Goal: Task Accomplishment & Management: Use online tool/utility

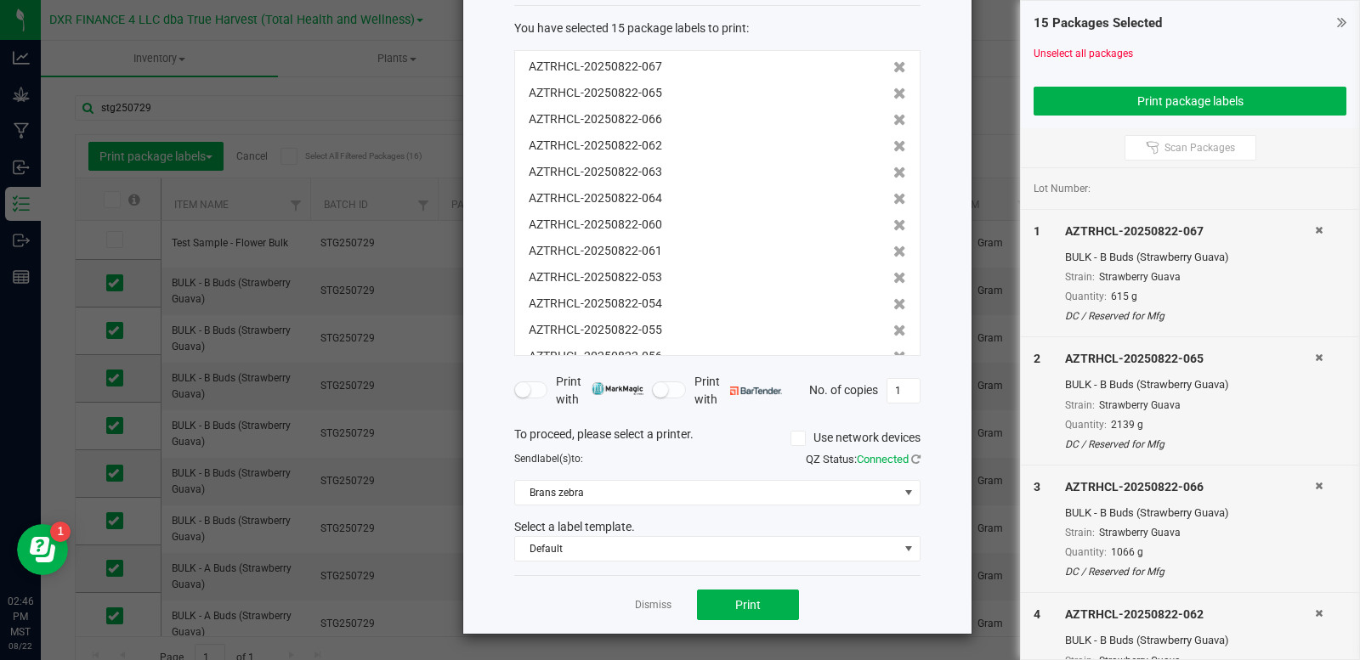
scroll to position [105, 0]
click at [646, 603] on link "Dismiss" at bounding box center [653, 605] width 37 height 14
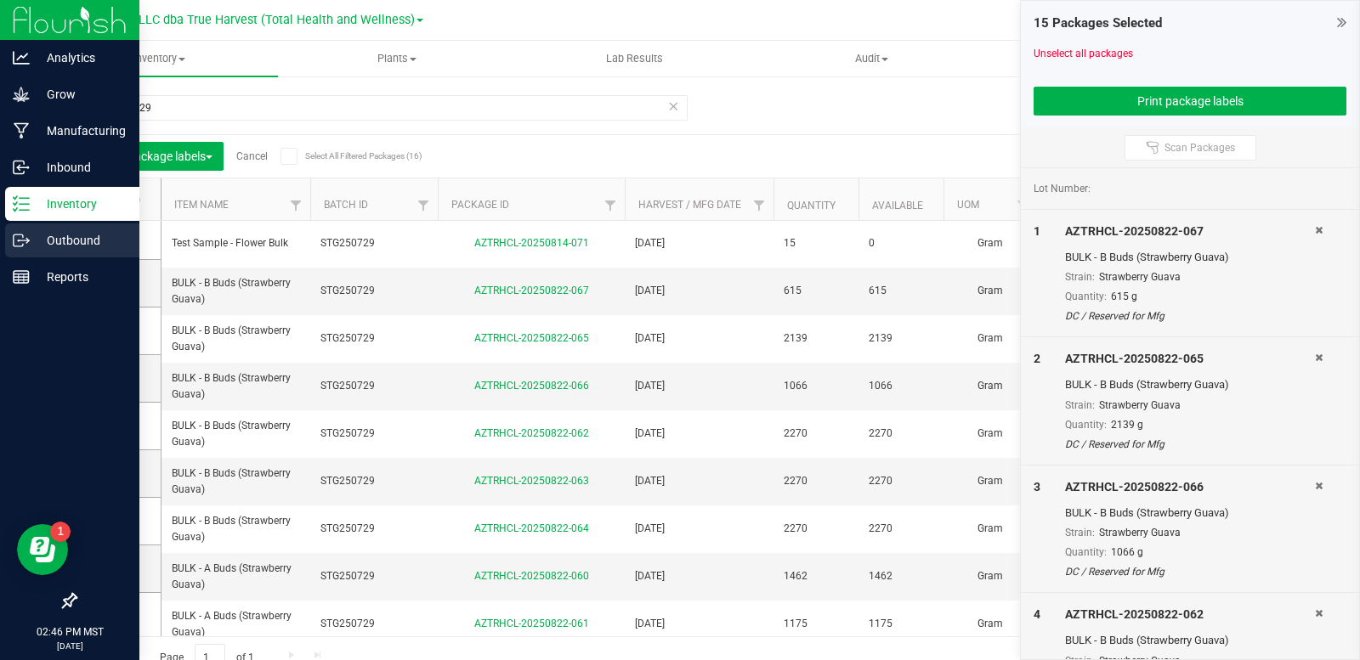
click at [57, 257] on link "Outbound" at bounding box center [69, 241] width 139 height 37
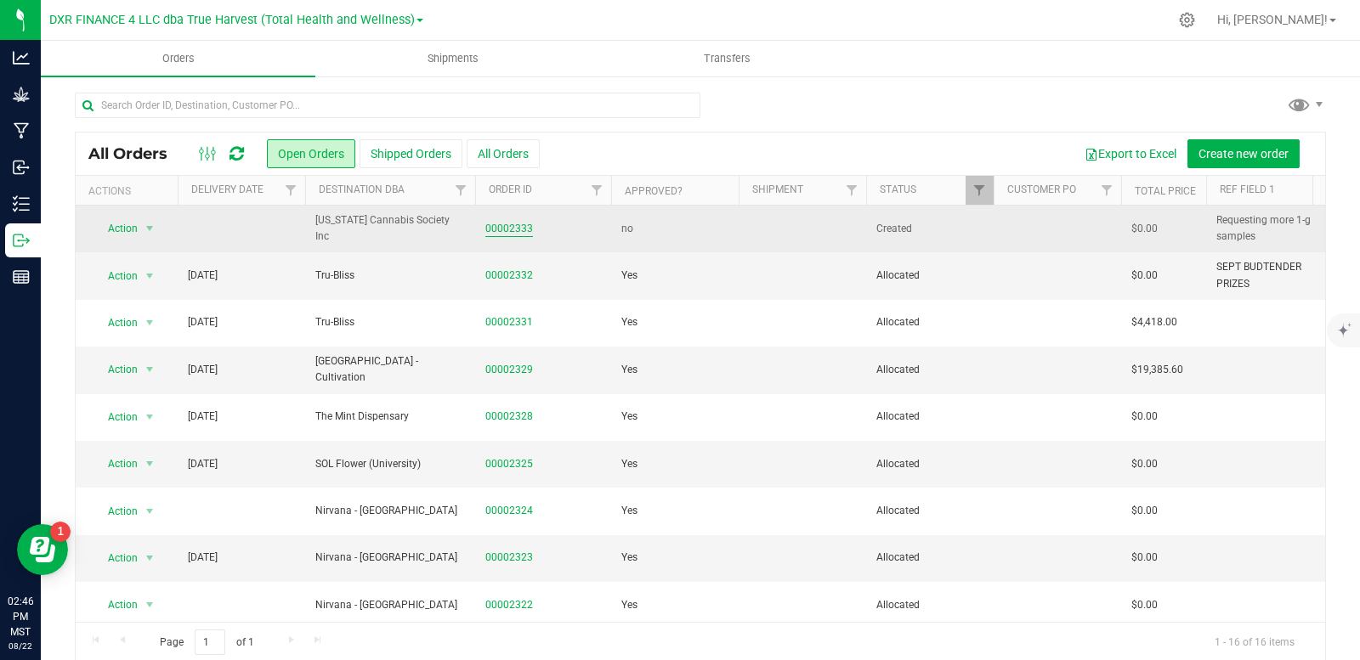
click at [507, 228] on link "00002333" at bounding box center [509, 229] width 48 height 16
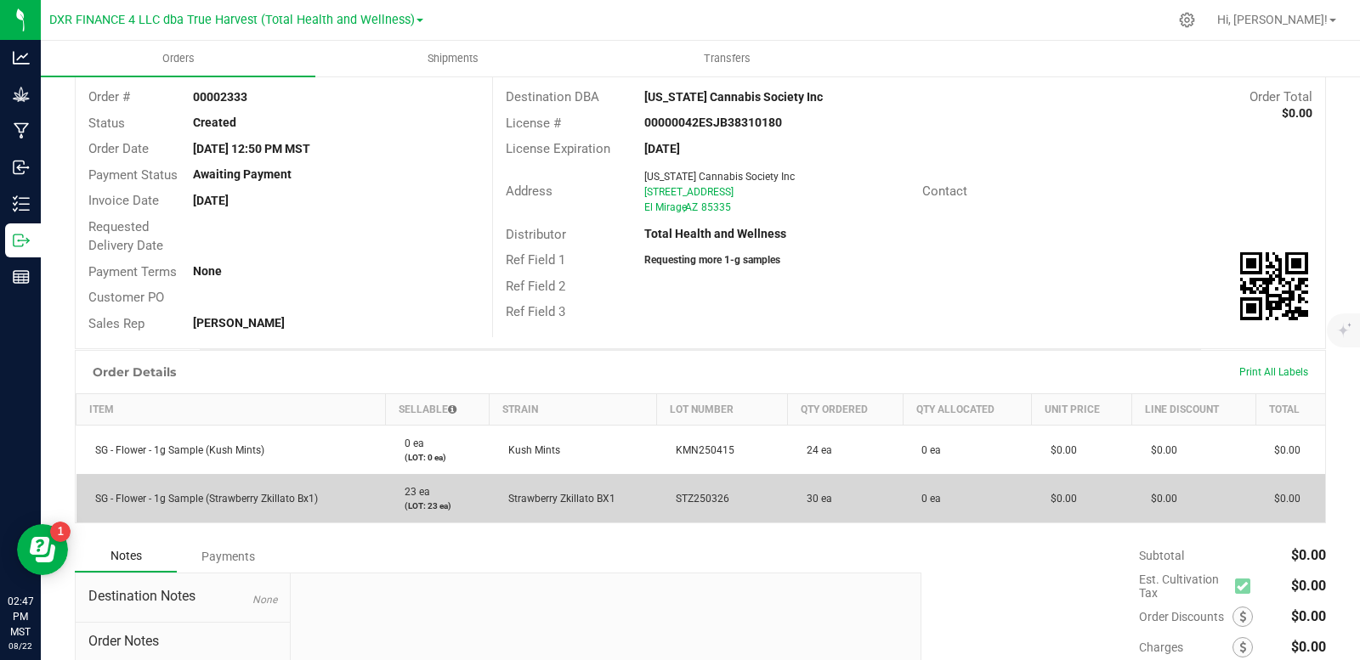
scroll to position [85, 0]
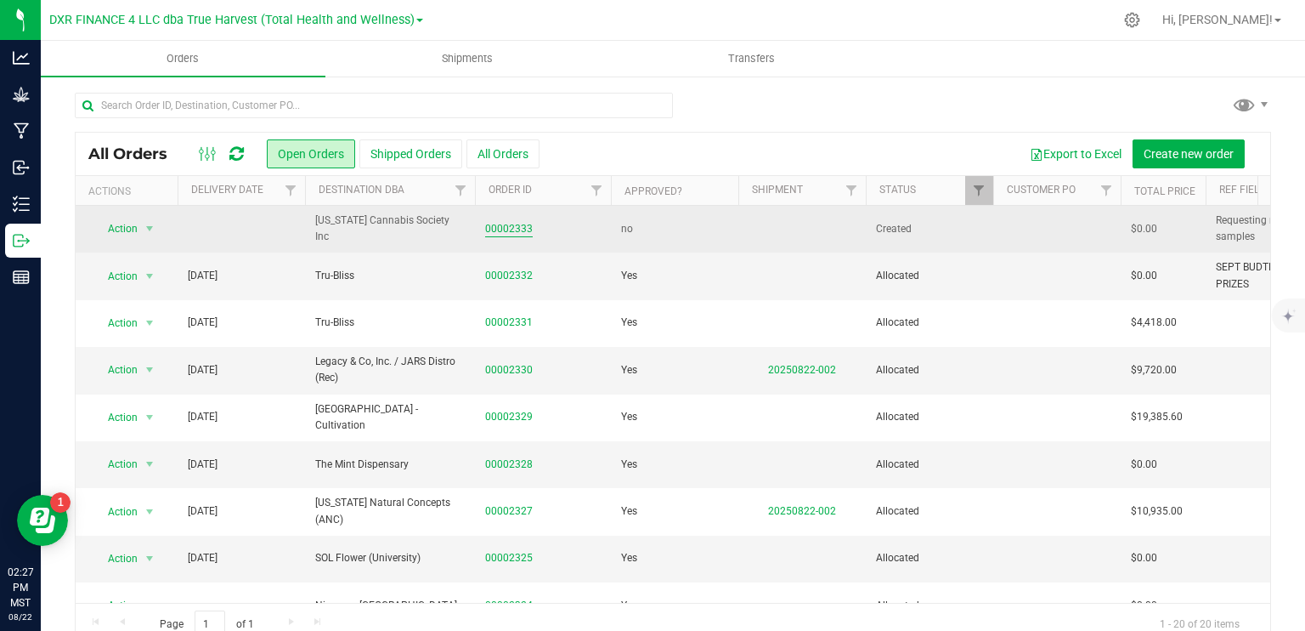
click at [519, 229] on link "00002333" at bounding box center [509, 229] width 48 height 16
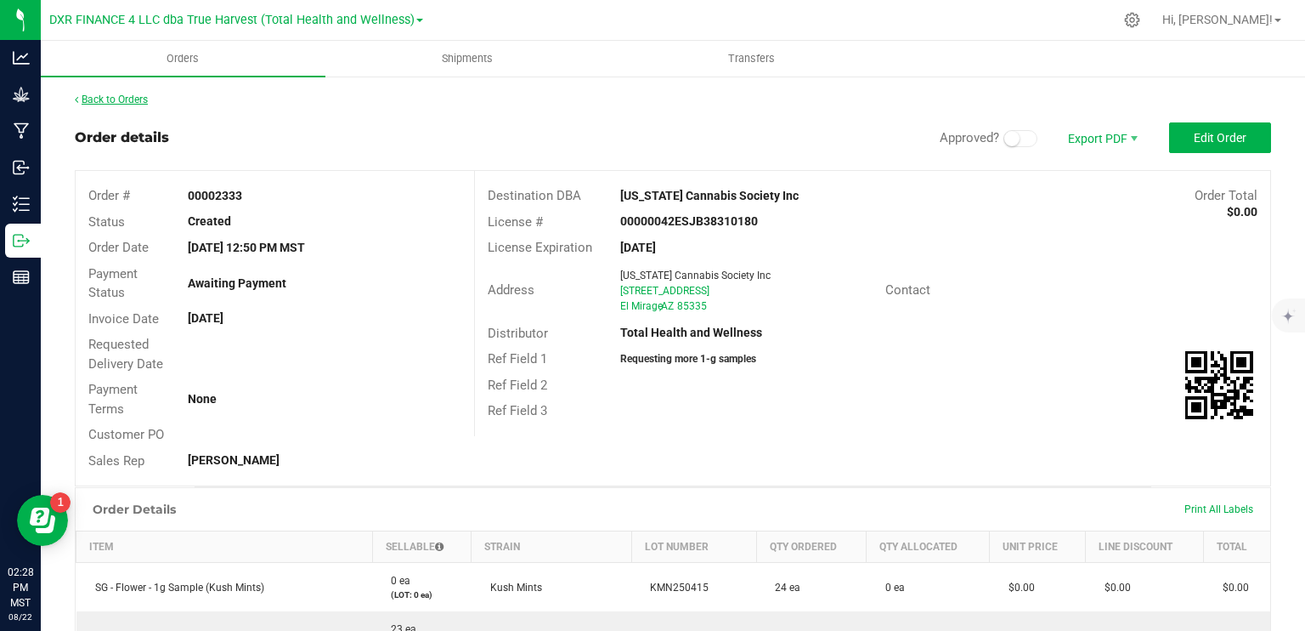
click at [134, 93] on link "Back to Orders" at bounding box center [111, 99] width 73 height 12
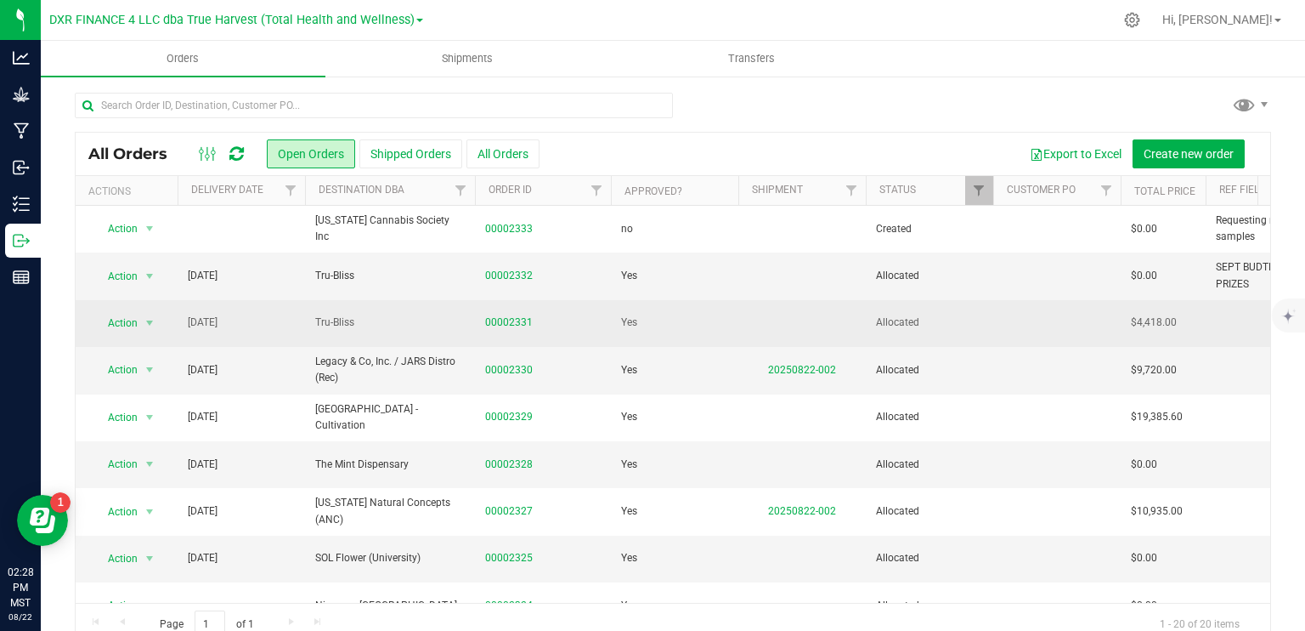
click at [479, 320] on td "00002331" at bounding box center [543, 323] width 136 height 47
click at [512, 320] on link "00002331" at bounding box center [509, 322] width 48 height 16
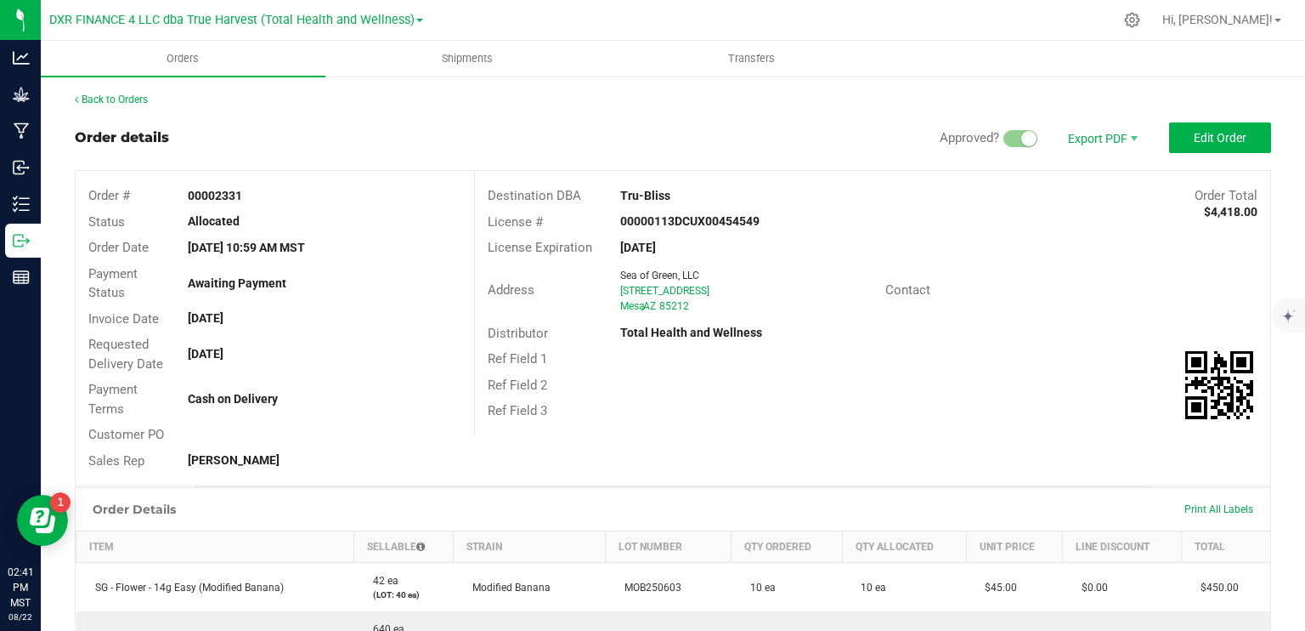
click at [682, 14] on div at bounding box center [771, 19] width 683 height 33
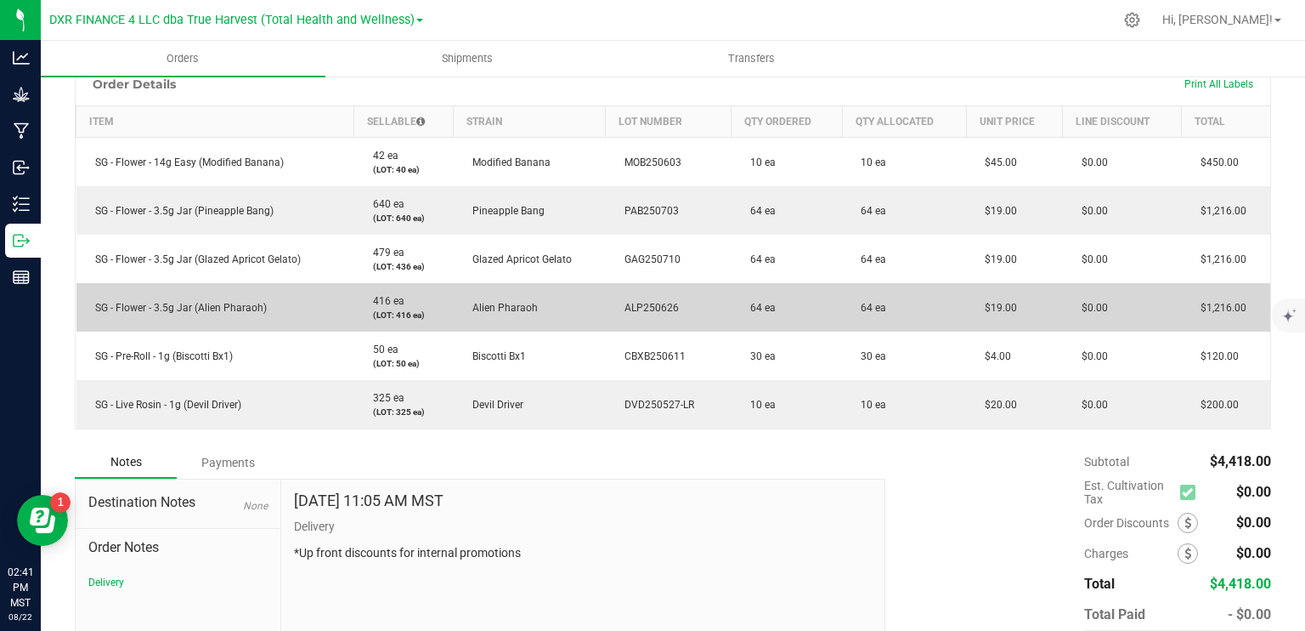
scroll to position [340, 0]
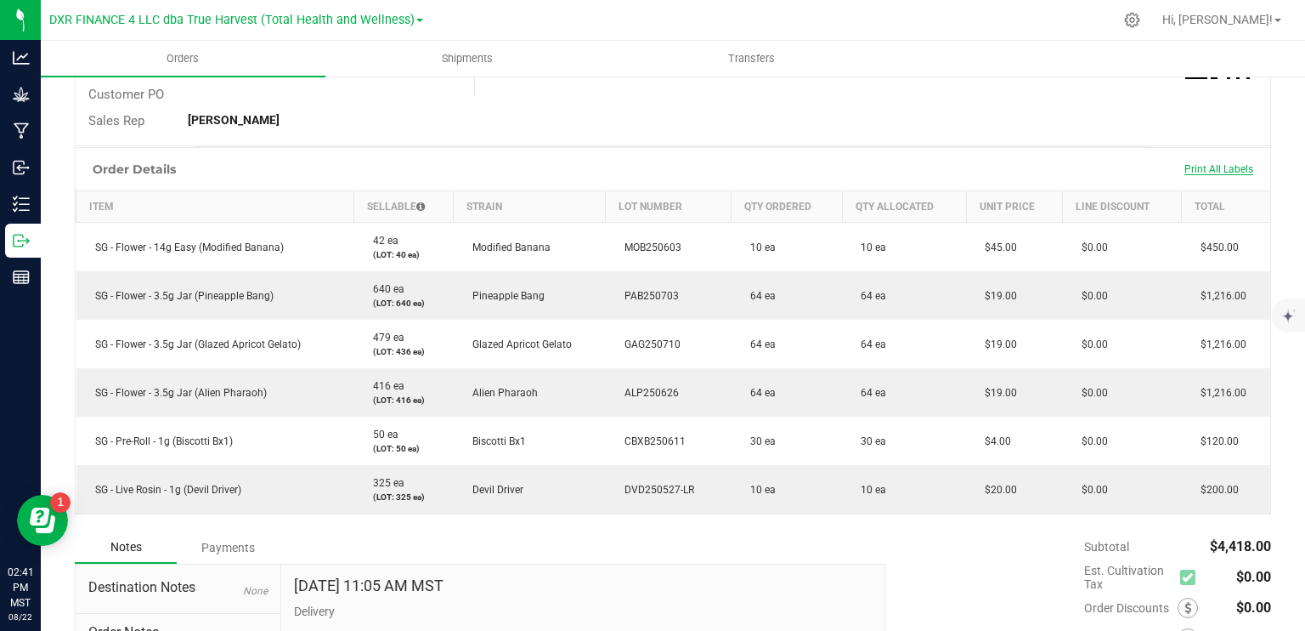
click at [1185, 167] on span "Print All Labels" at bounding box center [1219, 169] width 69 height 12
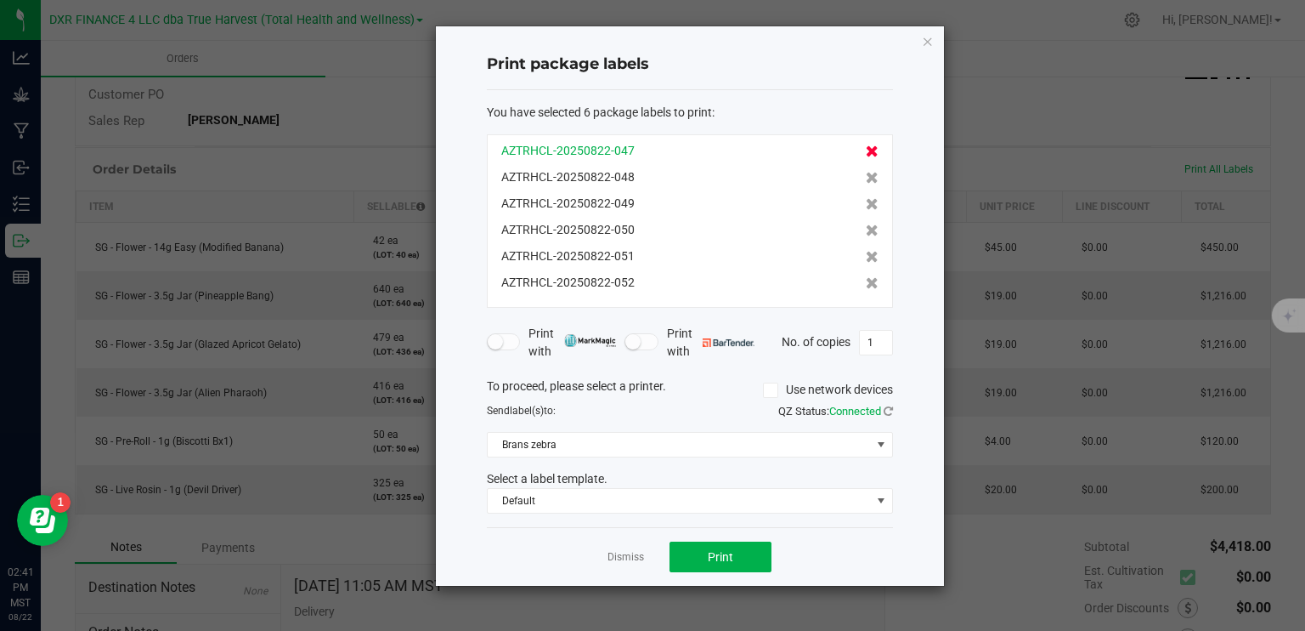
click at [866, 150] on icon at bounding box center [872, 151] width 13 height 12
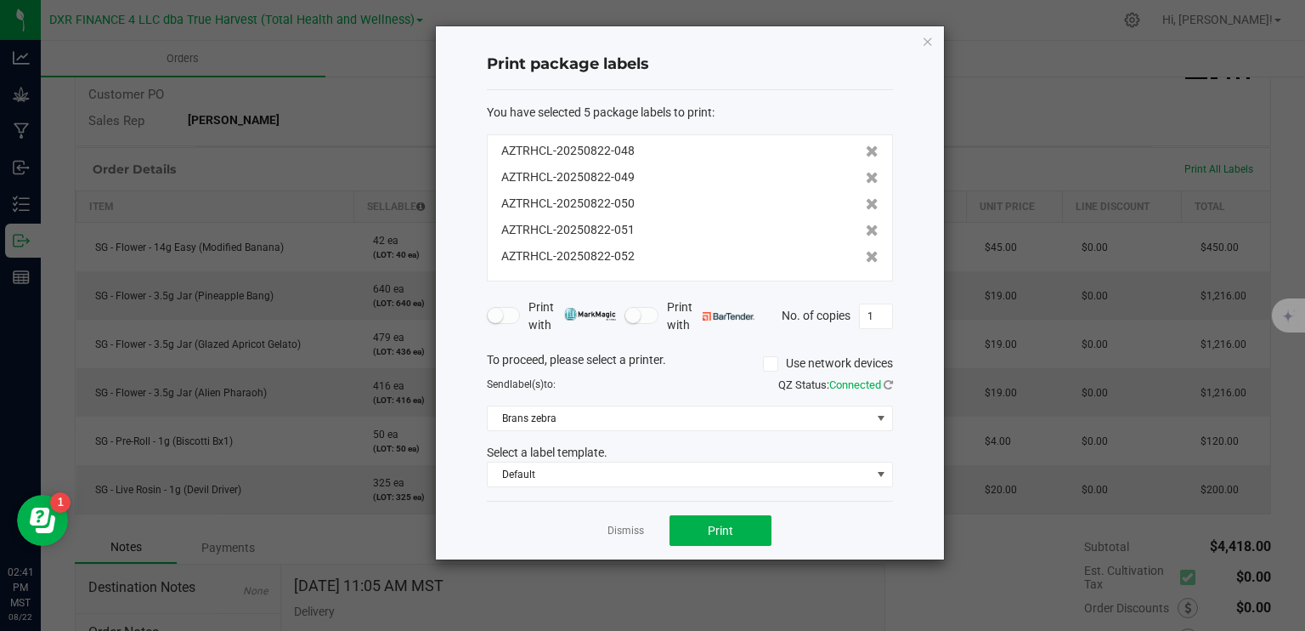
click at [866, 150] on icon at bounding box center [872, 151] width 13 height 12
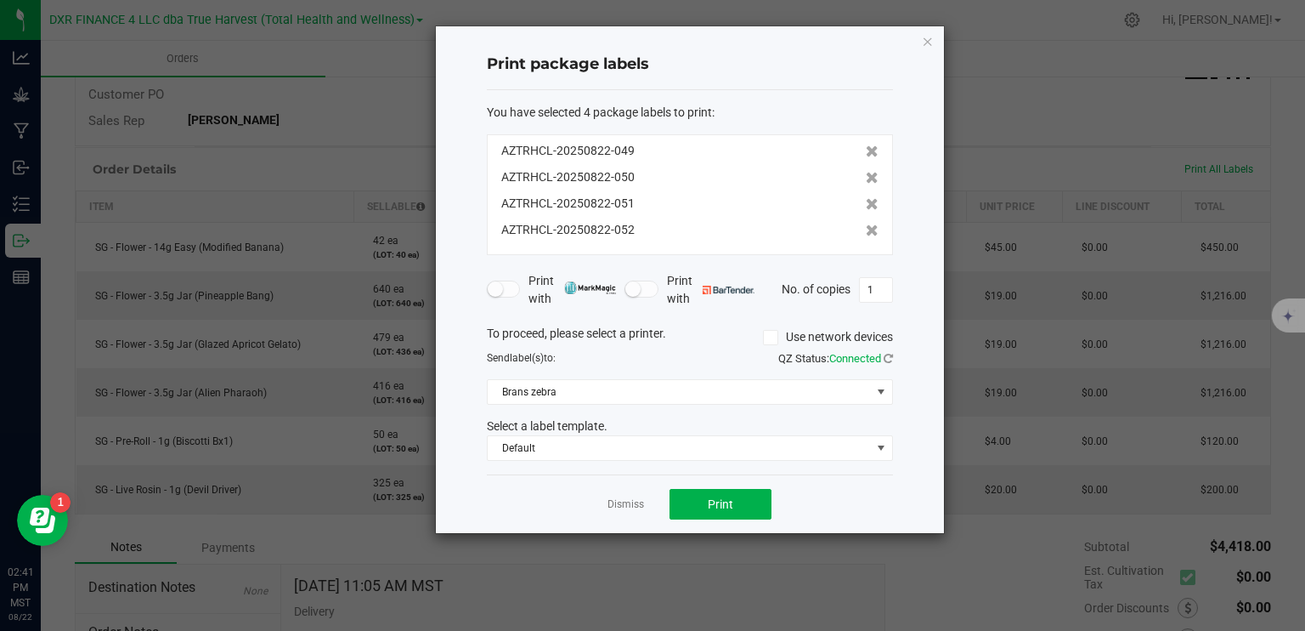
click at [866, 150] on icon at bounding box center [872, 151] width 13 height 12
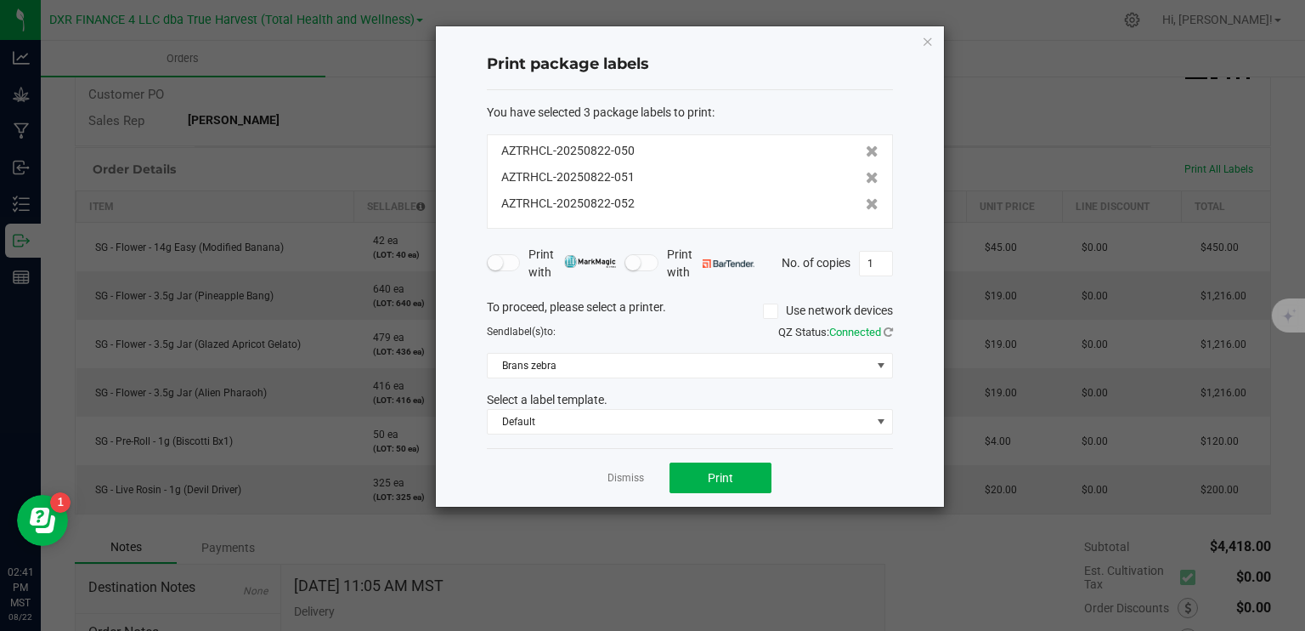
click at [866, 150] on icon at bounding box center [872, 151] width 13 height 12
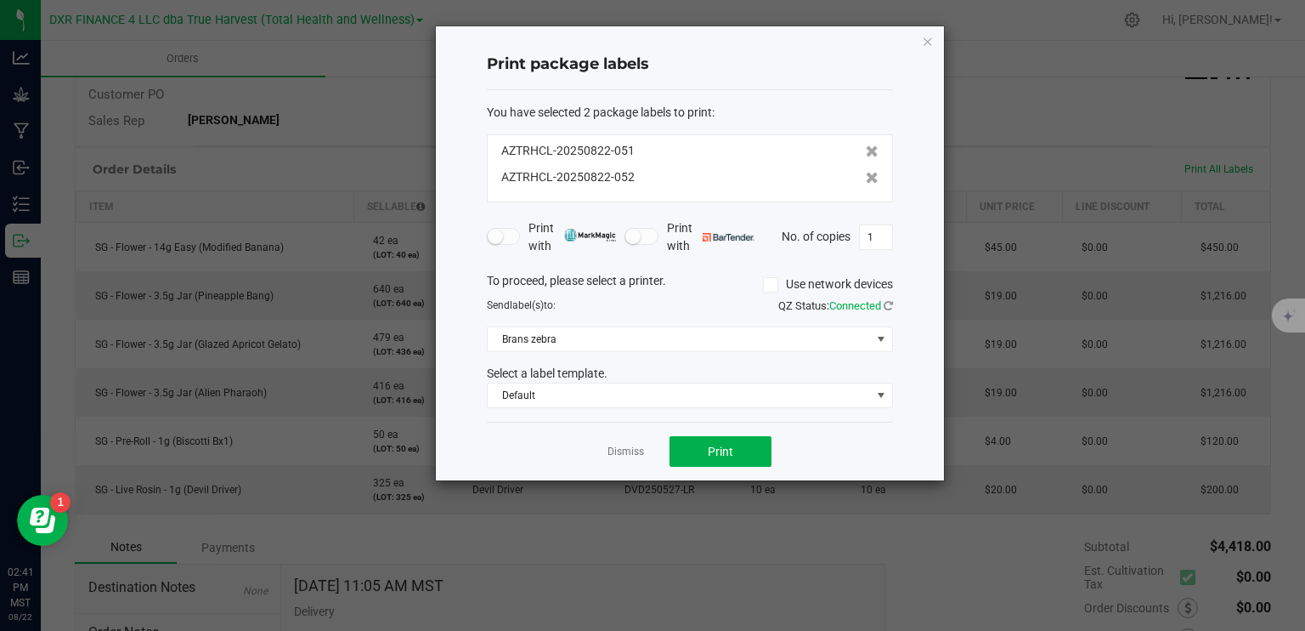
click at [866, 150] on icon at bounding box center [872, 151] width 13 height 12
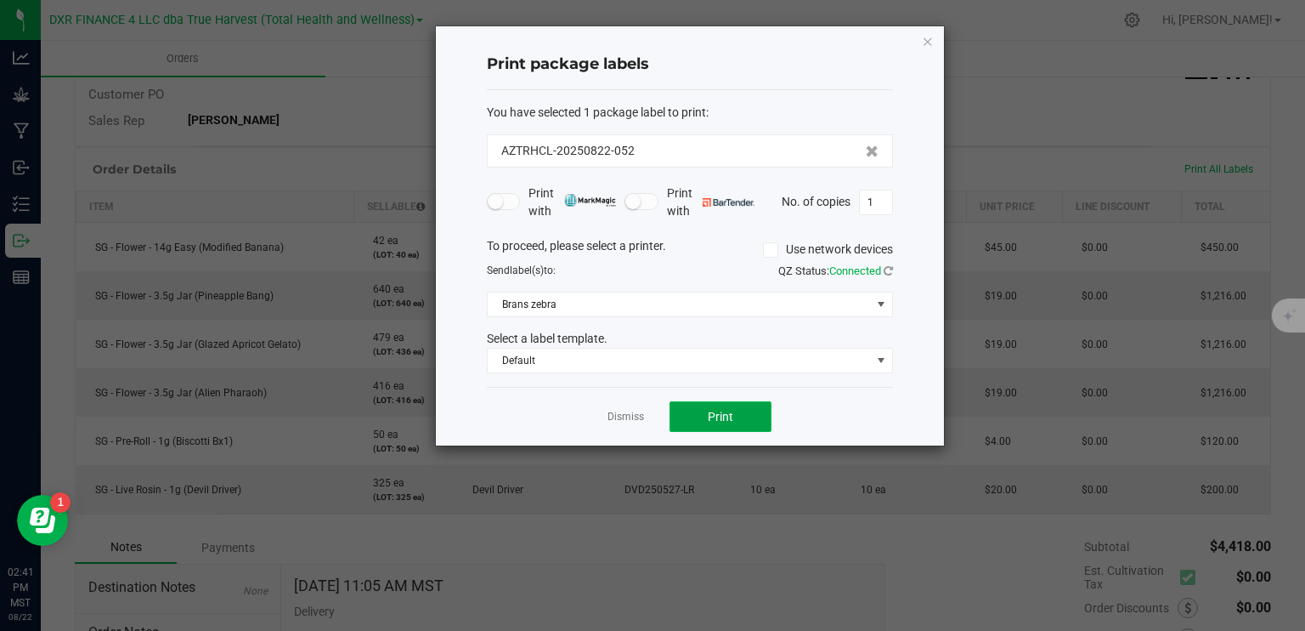
click at [748, 410] on button "Print" at bounding box center [721, 416] width 102 height 31
